Goal: Transaction & Acquisition: Purchase product/service

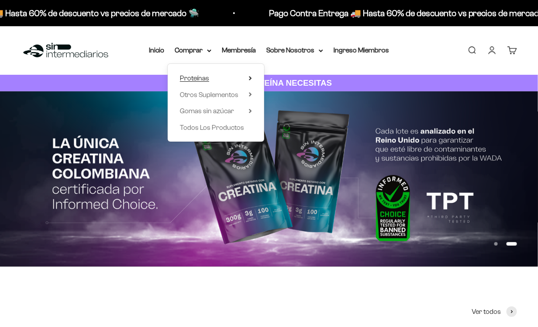
click at [248, 77] on summary "Proteínas" at bounding box center [216, 77] width 72 height 11
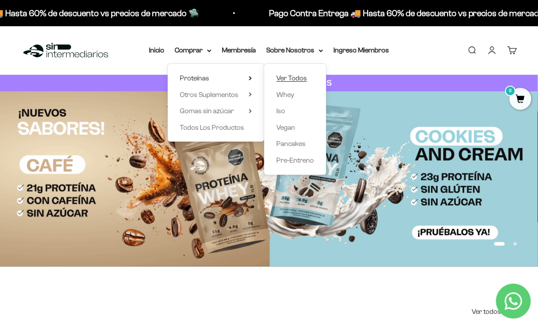
click at [291, 77] on span "Ver Todos" at bounding box center [291, 77] width 31 height 7
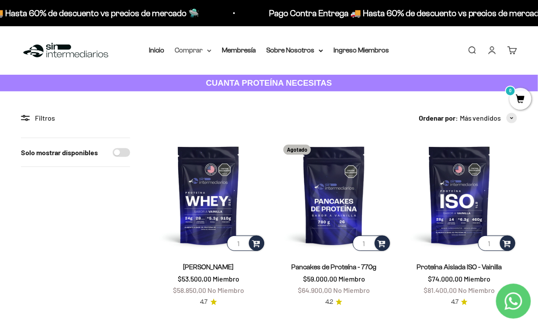
click at [207, 52] on summary "Comprar" at bounding box center [193, 50] width 37 height 11
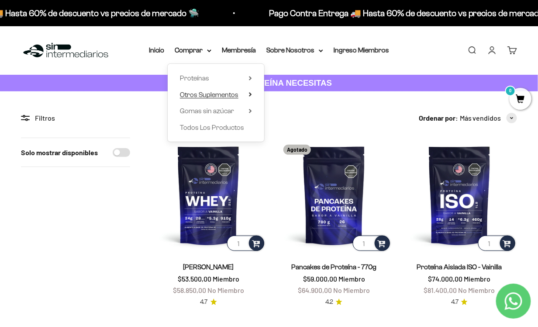
click at [220, 92] on span "Otros Suplementos" at bounding box center [209, 94] width 59 height 7
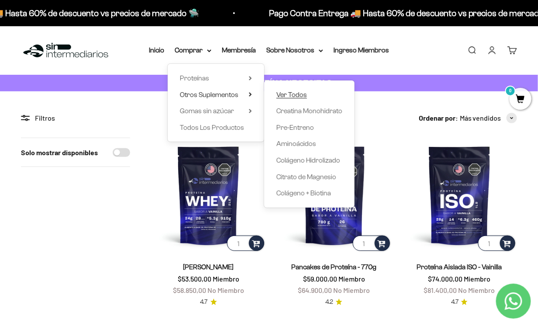
click at [306, 95] on span "Ver Todos" at bounding box center [291, 94] width 31 height 7
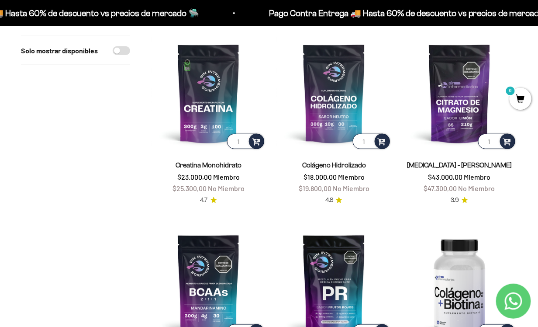
scroll to position [117, 0]
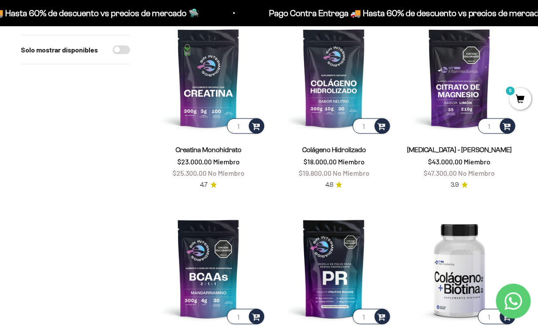
drag, startPoint x: 541, startPoint y: 55, endPoint x: 544, endPoint y: 83, distance: 28.0
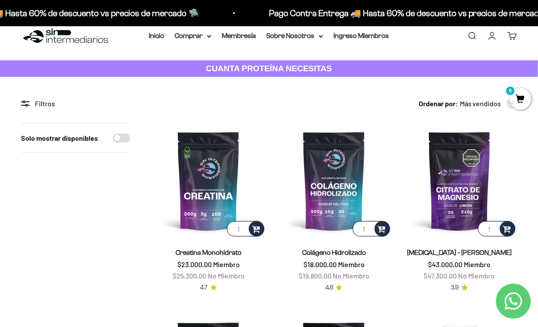
scroll to position [0, 0]
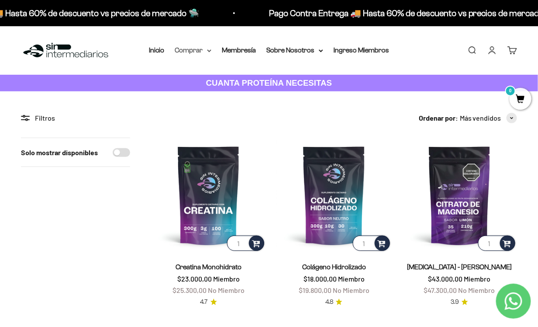
click at [210, 50] on icon at bounding box center [208, 51] width 3 height 2
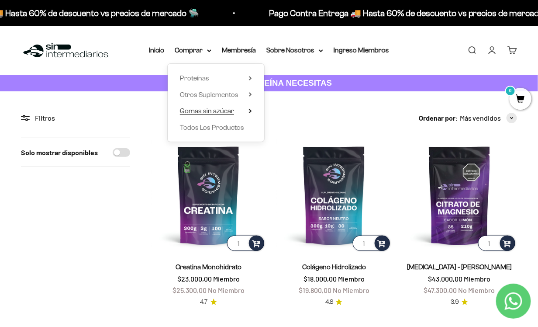
click at [221, 110] on span "Gomas sin azúcar" at bounding box center [207, 110] width 54 height 7
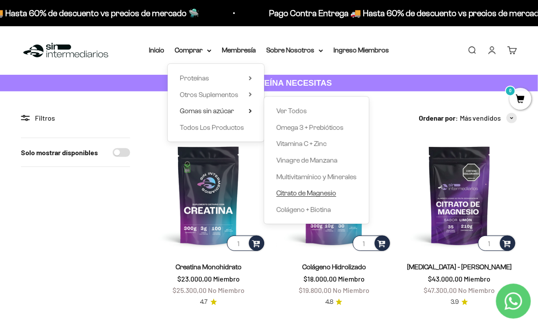
click at [318, 196] on span "Citrato de Magnesio" at bounding box center [306, 192] width 60 height 7
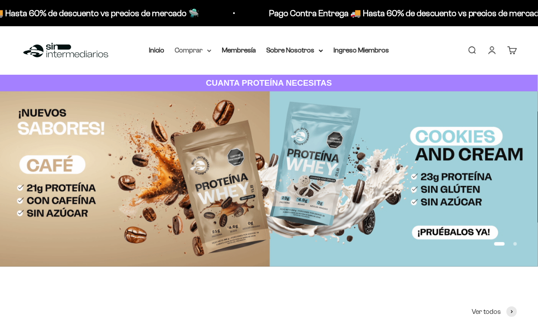
click at [205, 49] on summary "Comprar" at bounding box center [193, 50] width 37 height 11
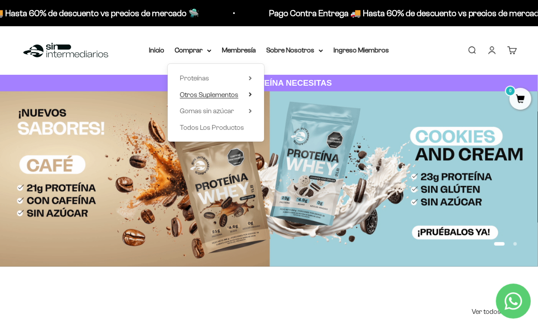
click at [237, 94] on span "Otros Suplementos" at bounding box center [209, 94] width 59 height 7
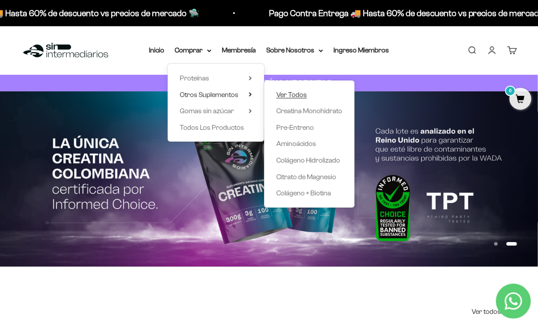
click at [299, 94] on span "Ver Todos" at bounding box center [291, 94] width 31 height 7
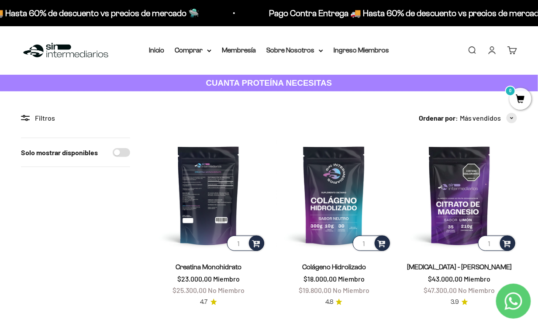
click at [217, 200] on img at bounding box center [208, 195] width 115 height 115
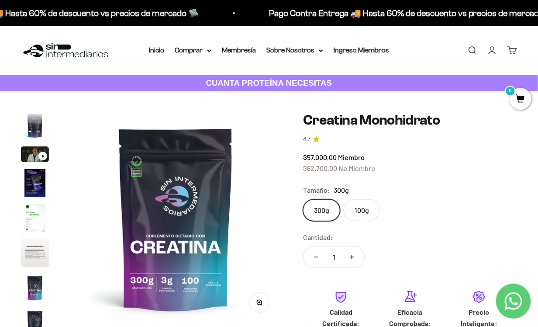
scroll to position [0, 1742]
click at [210, 52] on icon at bounding box center [208, 51] width 3 height 2
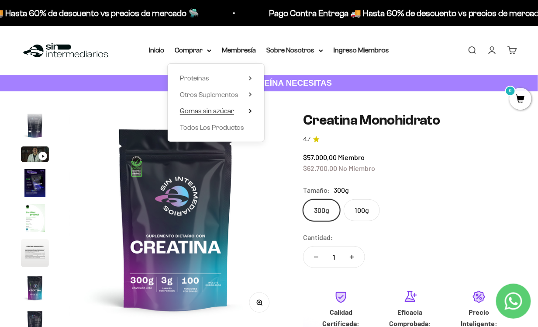
click at [229, 111] on span "Gomas sin azúcar" at bounding box center [207, 110] width 54 height 7
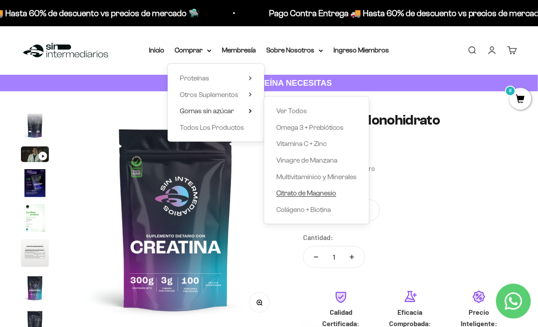
click at [328, 194] on span "Citrato de Magnesio" at bounding box center [306, 192] width 60 height 7
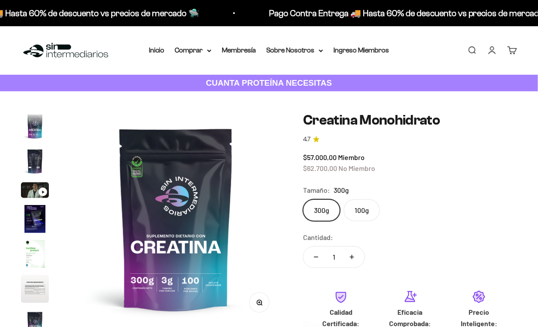
scroll to position [36, 0]
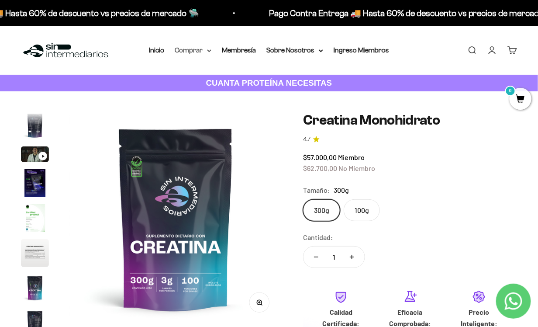
click at [208, 52] on icon at bounding box center [209, 50] width 4 height 3
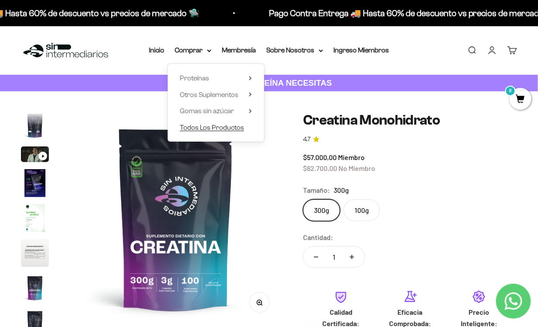
click at [213, 126] on span "Todos Los Productos" at bounding box center [212, 127] width 64 height 7
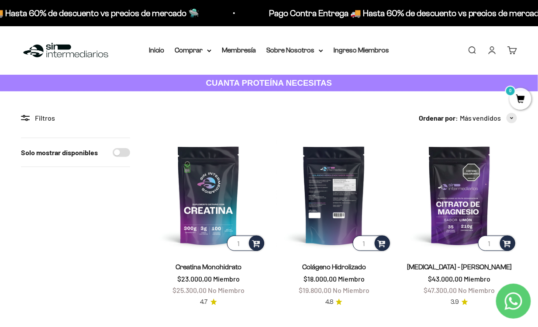
click at [336, 186] on img at bounding box center [333, 195] width 115 height 115
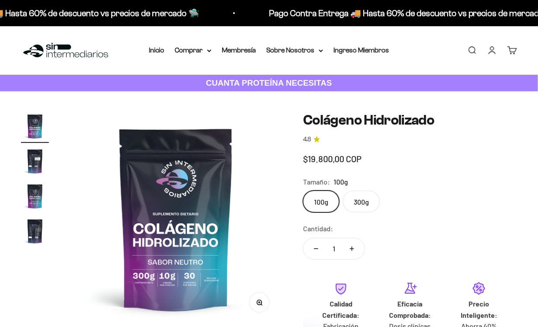
click at [366, 200] on label "300g" at bounding box center [361, 201] width 37 height 22
click at [303, 190] on input "300g" at bounding box center [303, 190] width 0 height 0
radio input "true"
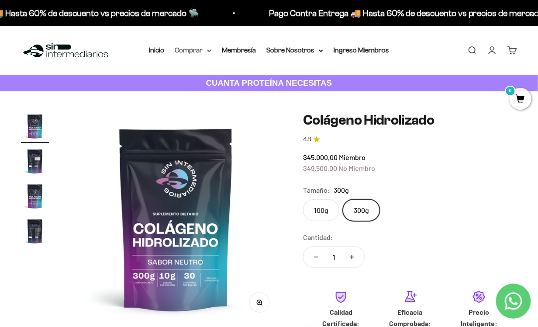
click at [197, 52] on summary "Comprar" at bounding box center [193, 50] width 37 height 11
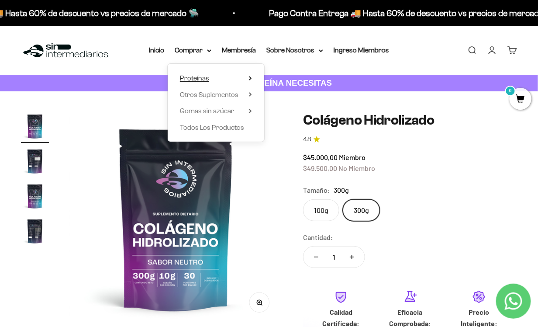
click at [248, 80] on summary "Proteínas" at bounding box center [216, 77] width 72 height 11
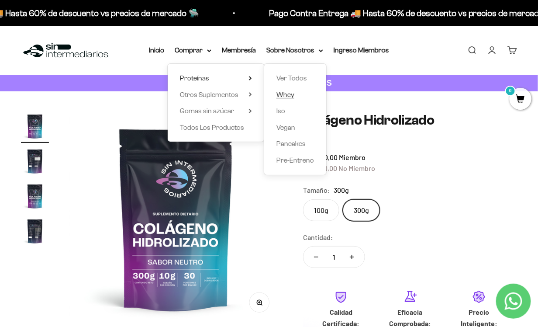
click at [279, 96] on span "Whey" at bounding box center [285, 94] width 18 height 7
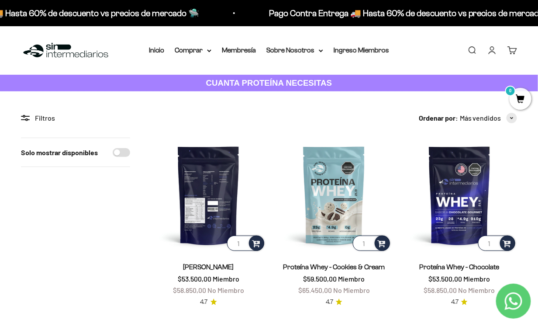
click at [217, 196] on img at bounding box center [208, 195] width 115 height 115
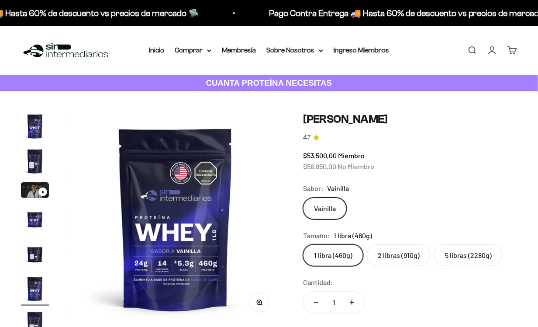
scroll to position [0, 1088]
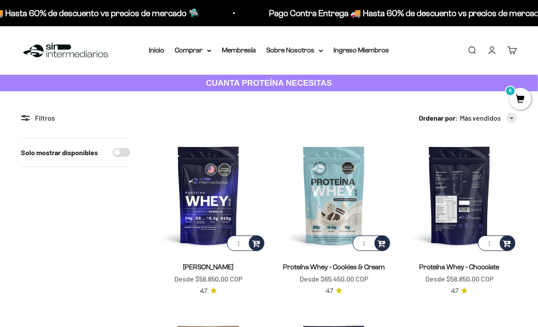
click at [455, 214] on img at bounding box center [459, 195] width 115 height 115
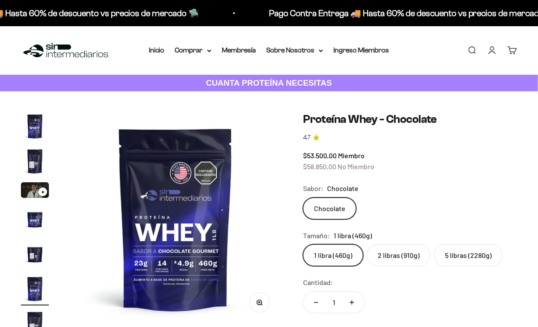
scroll to position [0, 1088]
click at [383, 250] on label "2 libras (910g)" at bounding box center [399, 255] width 64 height 22
click at [303, 244] on input "2 libras (910g)" at bounding box center [303, 244] width 0 height 0
